Goal: Task Accomplishment & Management: Manage account settings

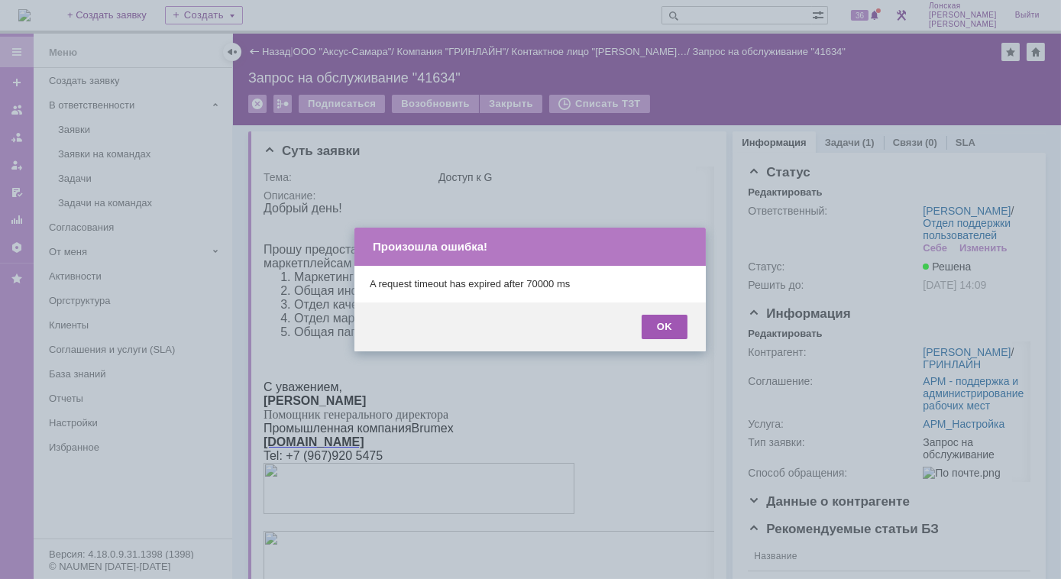
drag, startPoint x: 0, startPoint y: 0, endPoint x: 659, endPoint y: 317, distance: 731.2
click at [659, 317] on div "OK" at bounding box center [664, 327] width 46 height 24
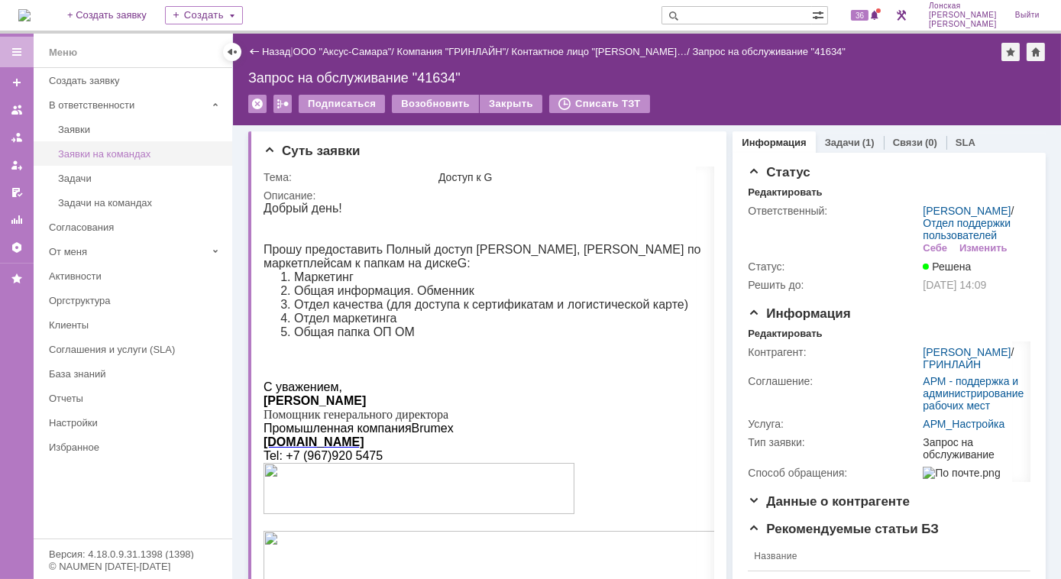
click at [111, 155] on div "Заявки на командах" at bounding box center [140, 153] width 165 height 11
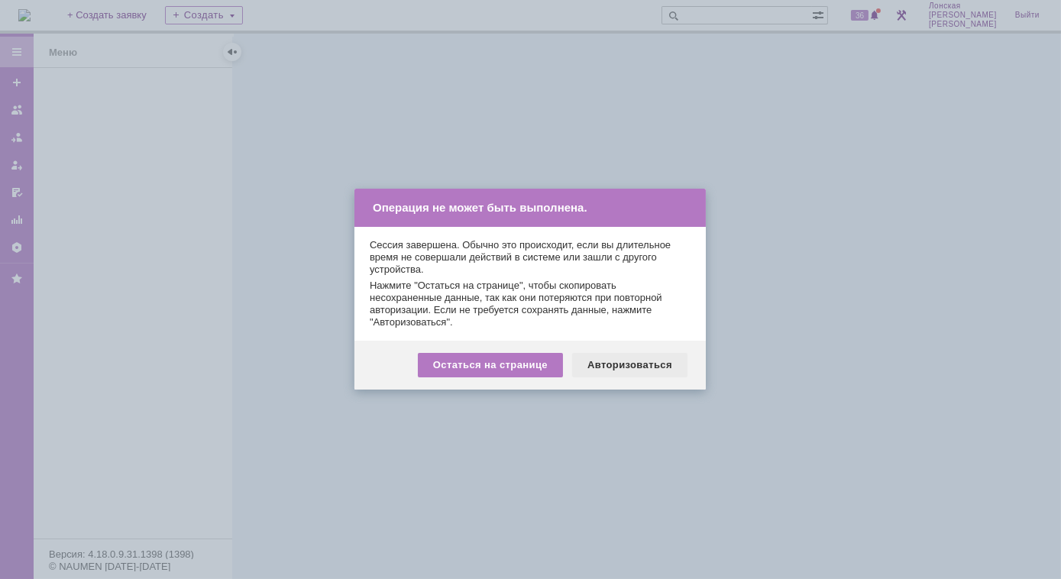
click at [615, 354] on div "Авторизоваться" at bounding box center [629, 365] width 115 height 24
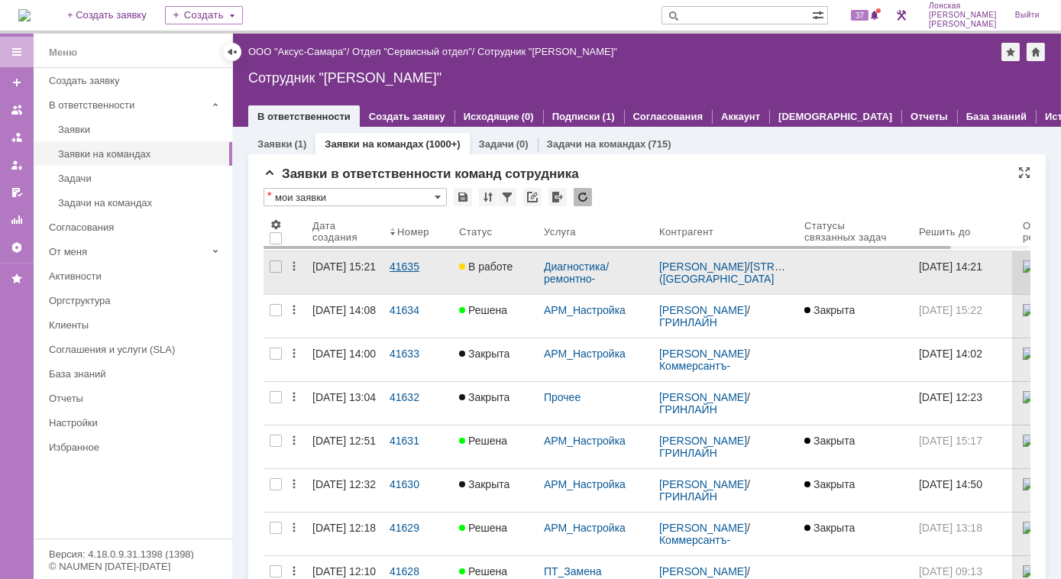
click at [386, 261] on link "41635" at bounding box center [417, 272] width 69 height 43
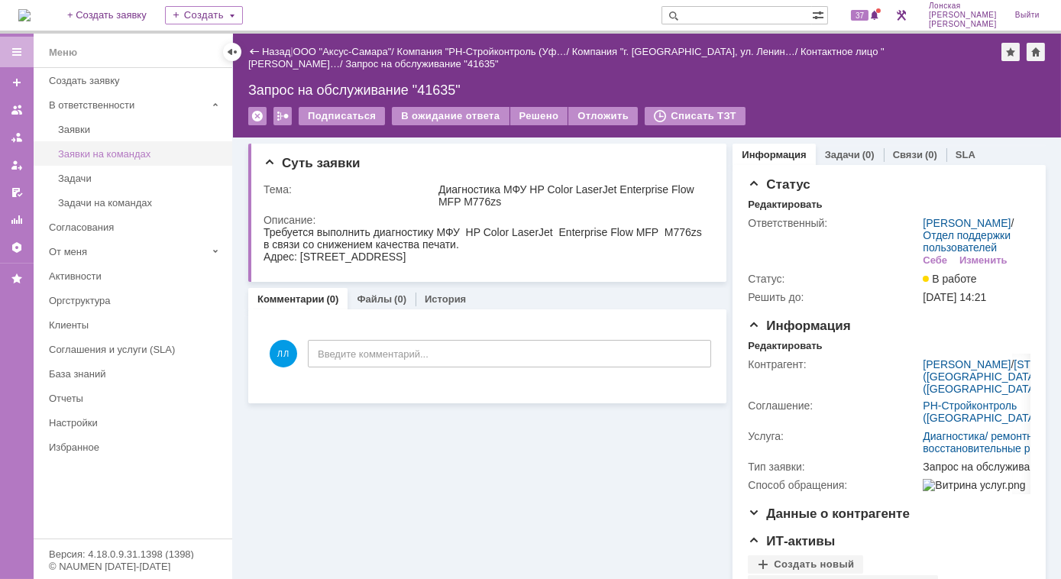
click at [105, 153] on div "Заявки на командах" at bounding box center [140, 153] width 165 height 11
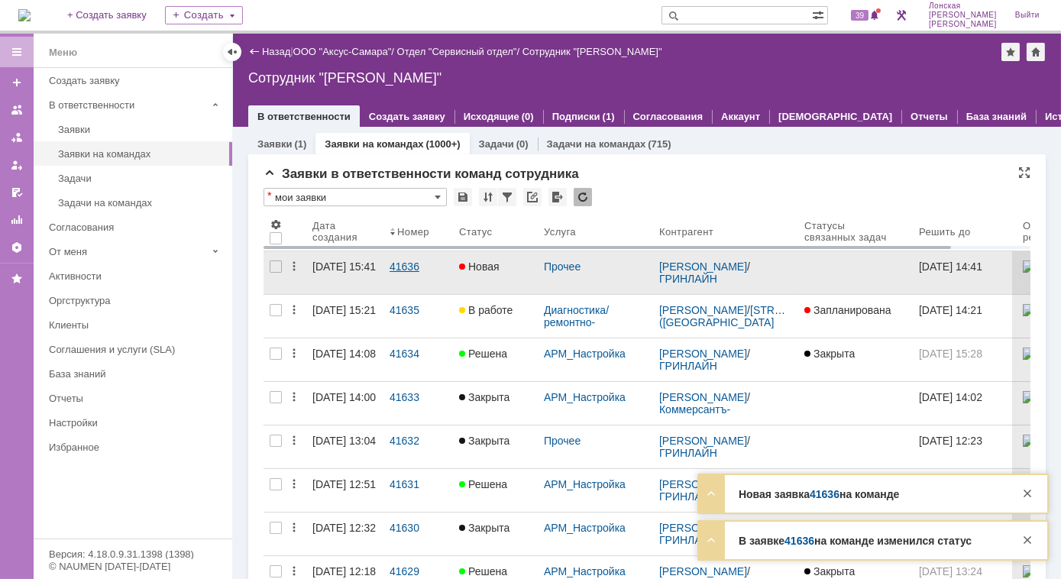
click at [394, 267] on div "41636" at bounding box center [417, 266] width 57 height 12
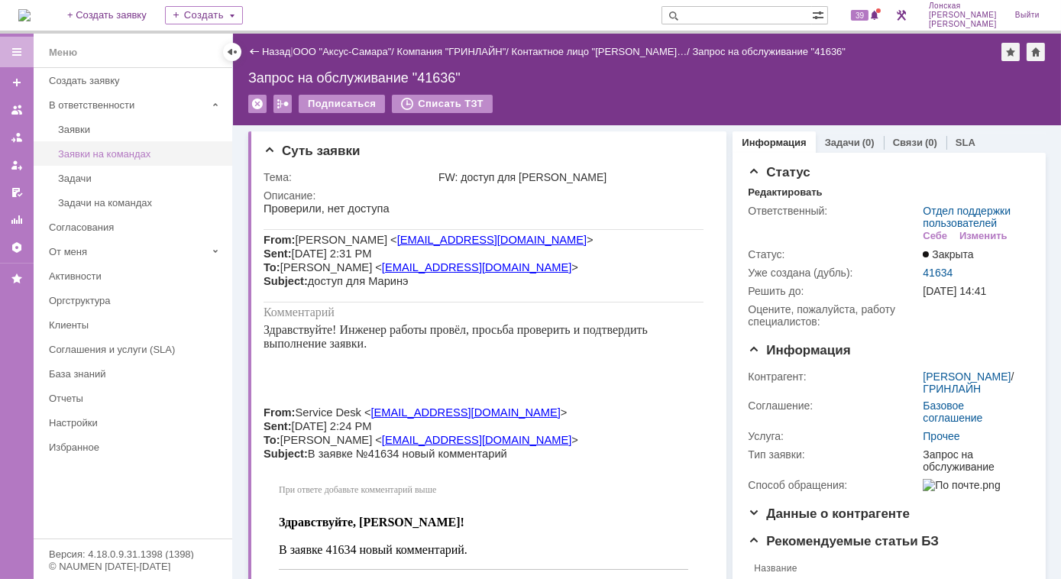
click at [95, 148] on div "Заявки на командах" at bounding box center [140, 153] width 165 height 11
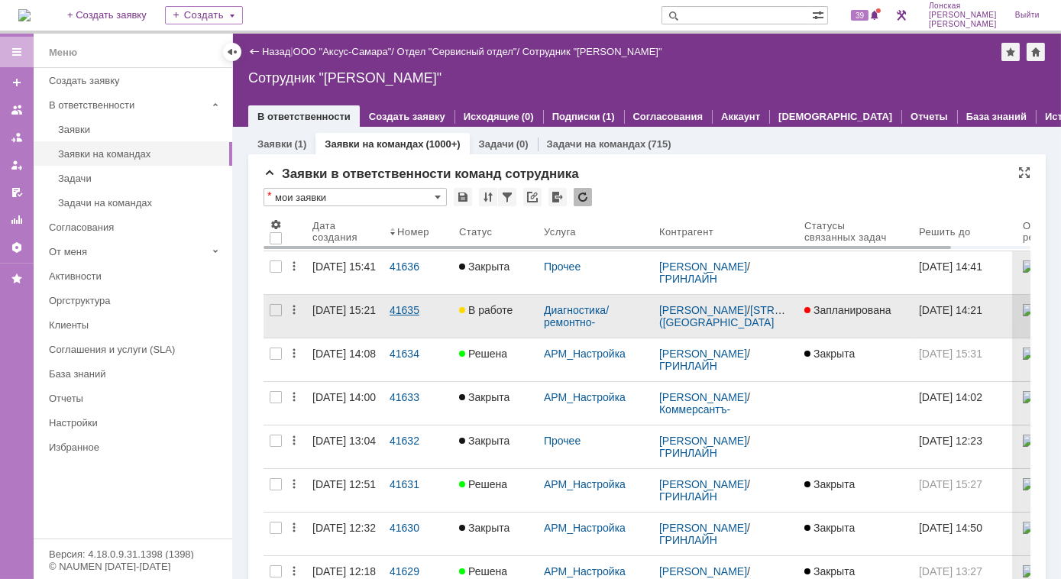
click at [396, 312] on div "41635" at bounding box center [417, 310] width 57 height 12
